Goal: Task Accomplishment & Management: Manage account settings

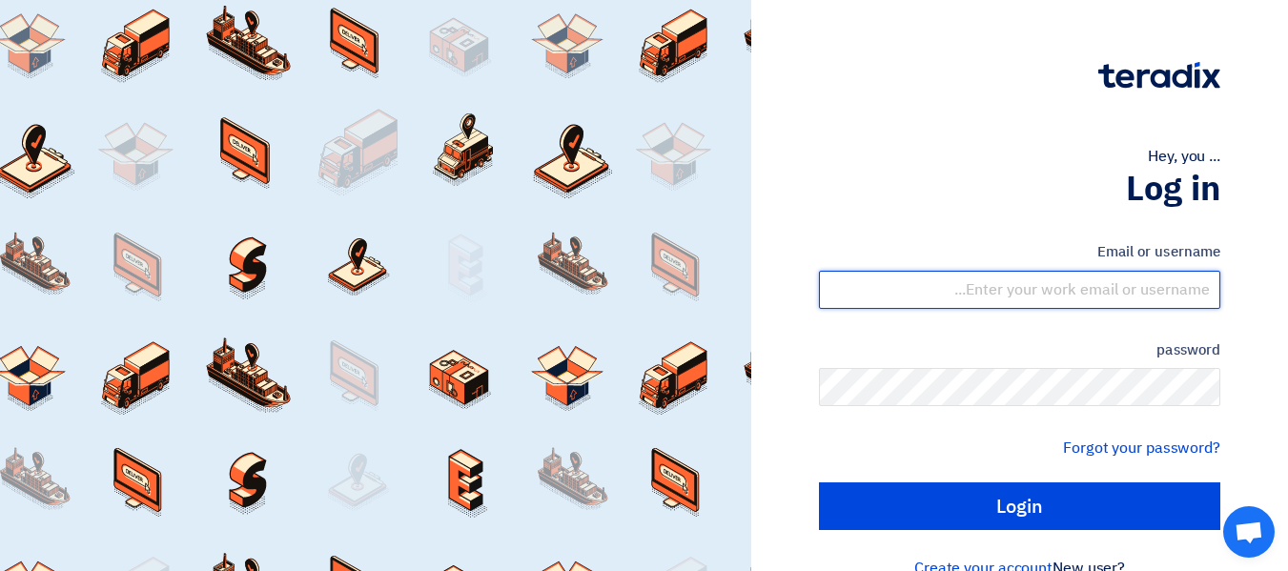
click at [1063, 296] on input "text" at bounding box center [1019, 290] width 401 height 38
type input "[PERSON_NAME][EMAIL_ADDRESS][DOMAIN_NAME]"
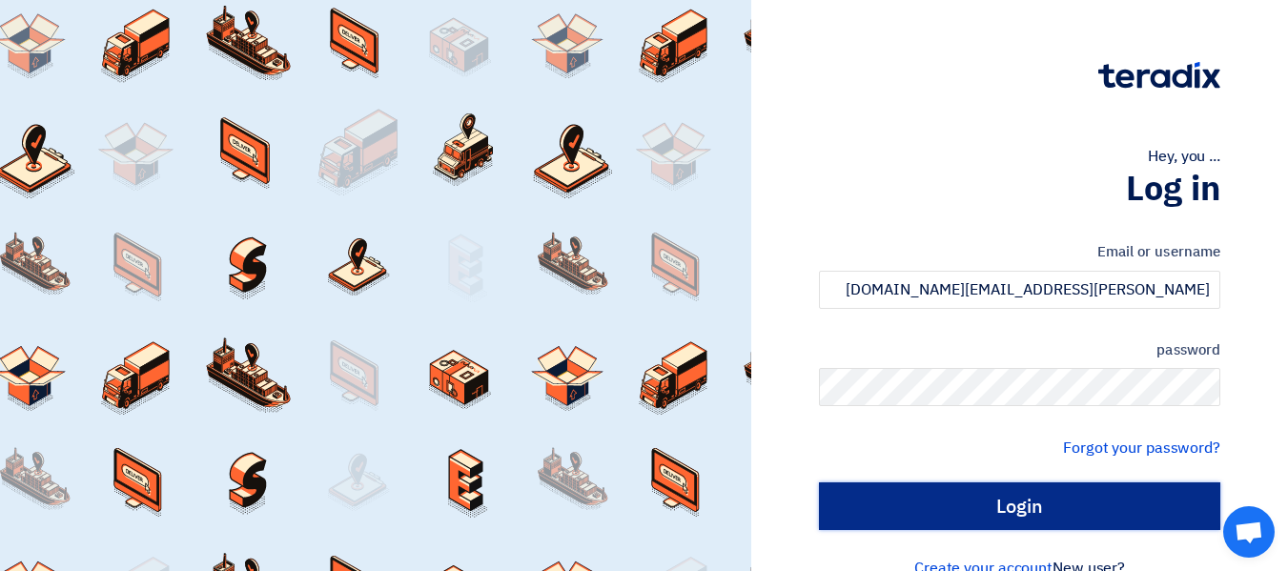
click at [1105, 521] on input "Login" at bounding box center [1019, 507] width 401 height 48
type input "Sign in"
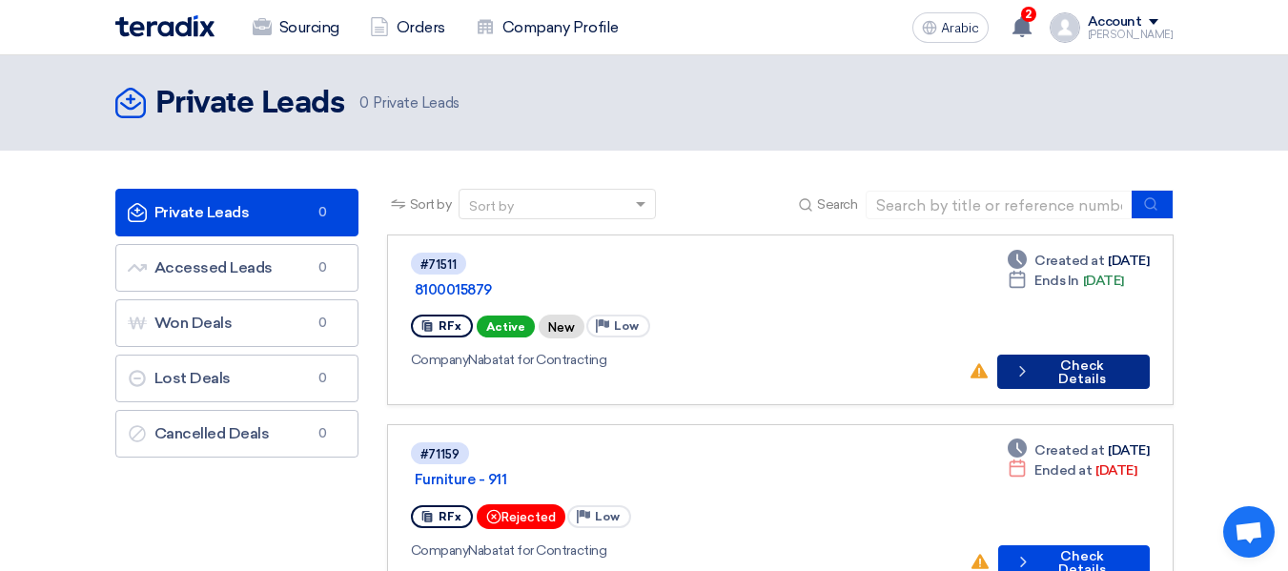
click at [1024, 362] on icon "Check details" at bounding box center [1023, 371] width 18 height 18
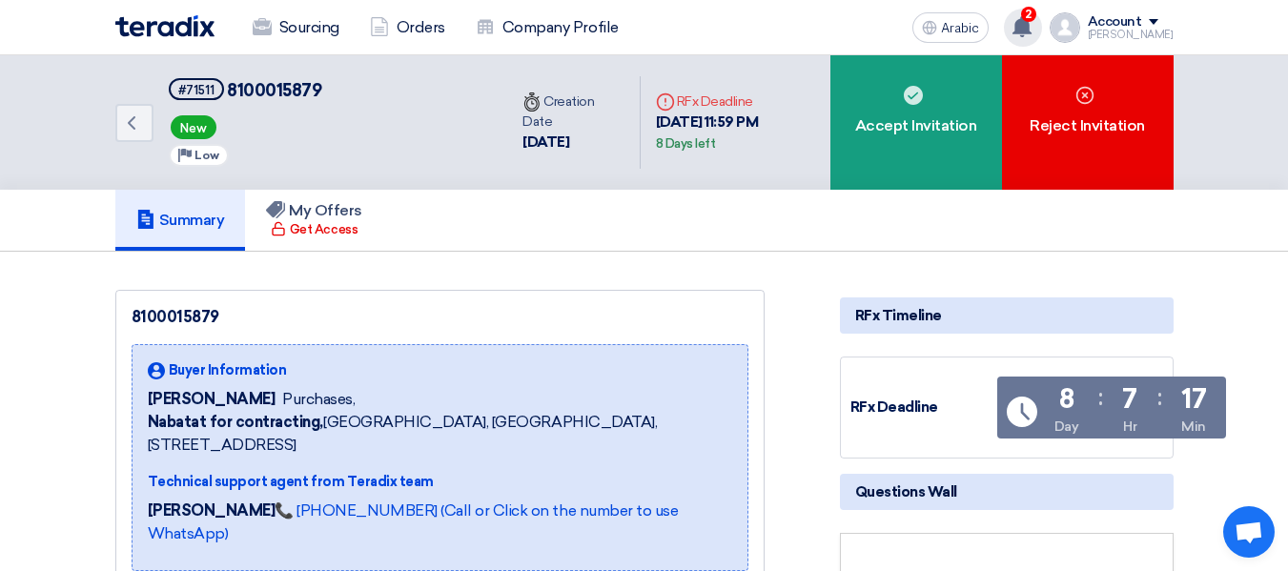
click at [1032, 30] on use at bounding box center [1022, 26] width 19 height 21
